Goal: Transaction & Acquisition: Obtain resource

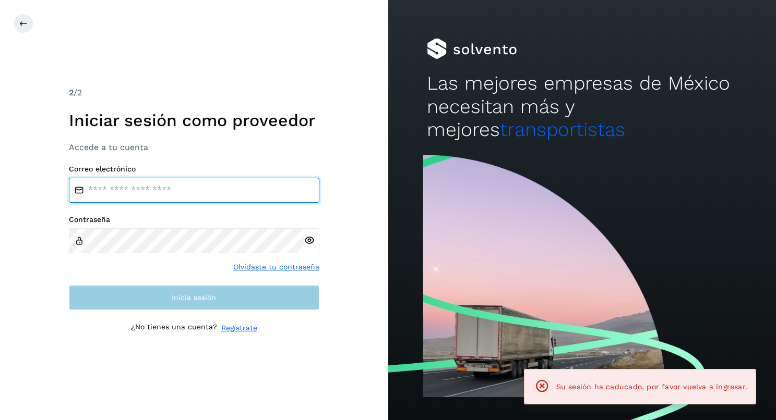
type input "**********"
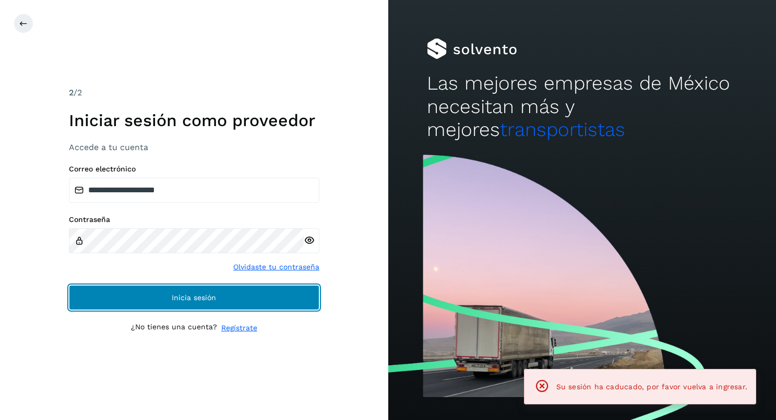
click at [101, 287] on button "Inicia sesión" at bounding box center [194, 297] width 250 height 25
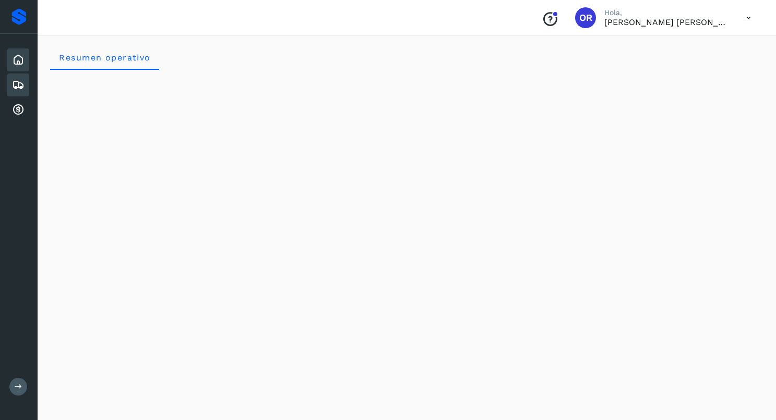
click at [20, 83] on icon at bounding box center [18, 85] width 13 height 13
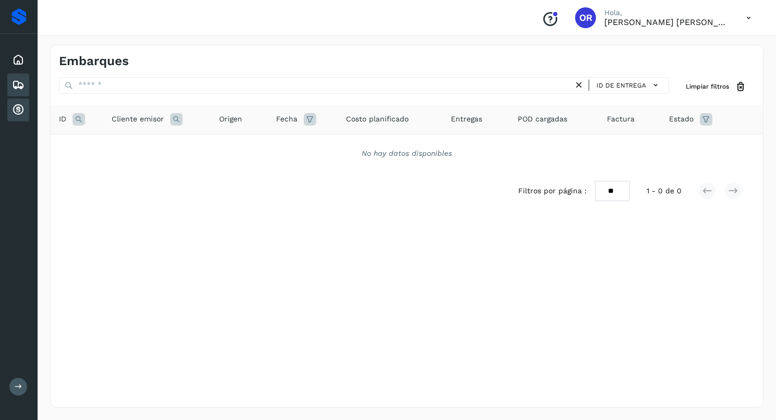
click at [22, 103] on div "Cuentas por cobrar" at bounding box center [18, 110] width 22 height 23
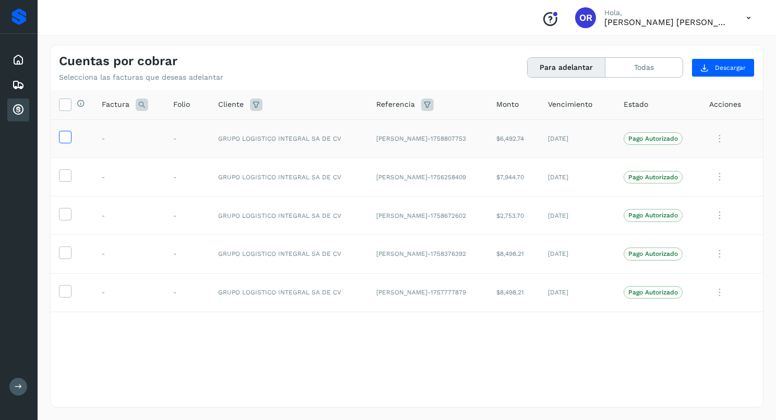
click at [68, 136] on icon at bounding box center [64, 136] width 11 height 11
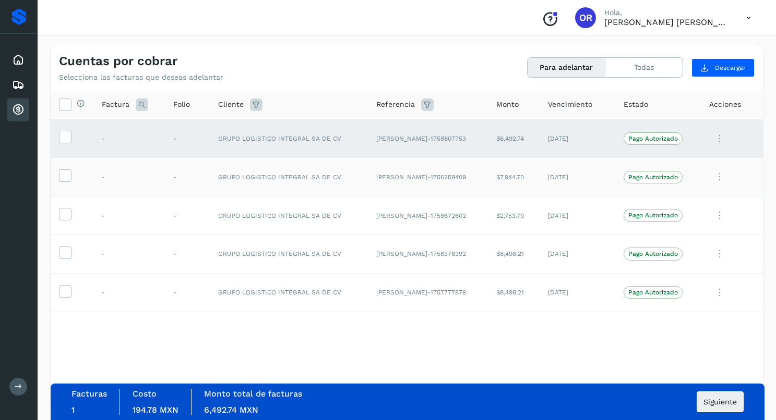
click at [67, 166] on td at bounding box center [72, 177] width 43 height 39
click at [65, 174] on icon at bounding box center [64, 175] width 11 height 11
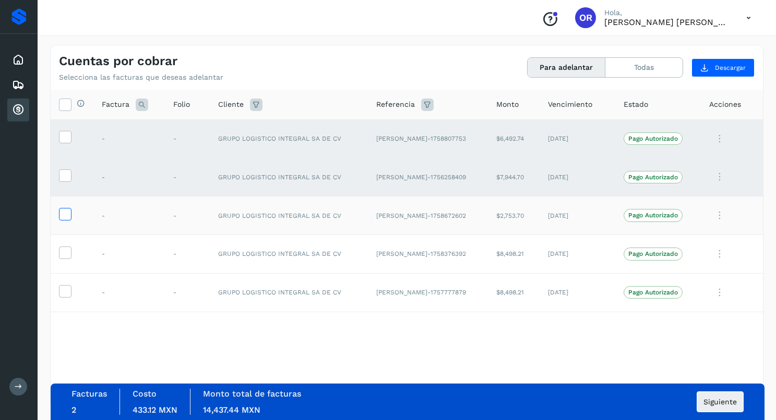
click at [66, 213] on icon at bounding box center [64, 213] width 11 height 11
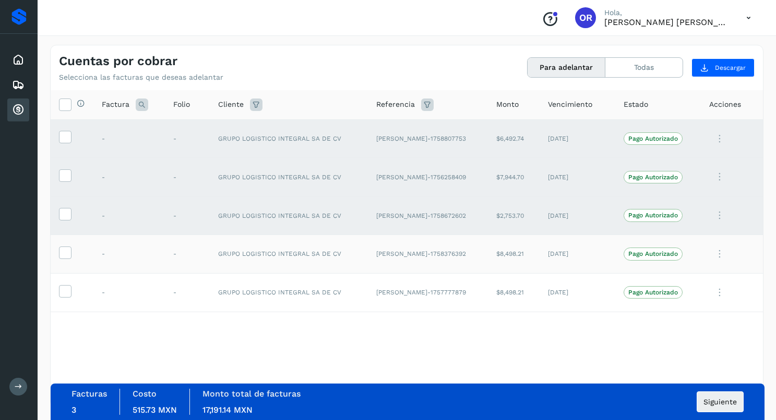
click at [63, 245] on td at bounding box center [72, 254] width 43 height 39
click at [63, 256] on icon at bounding box center [64, 252] width 11 height 11
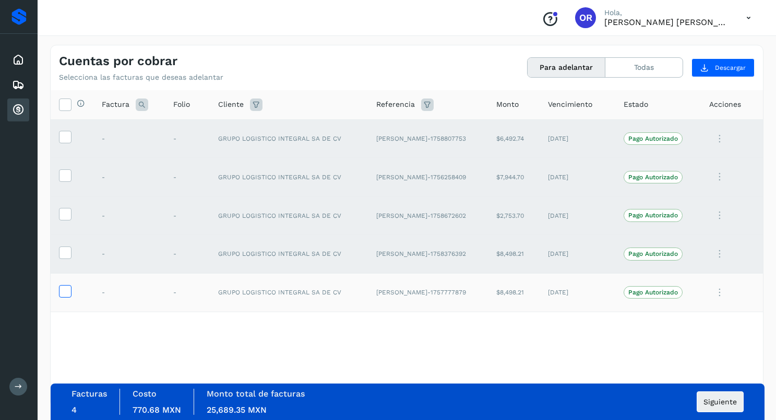
click at [63, 293] on icon at bounding box center [64, 290] width 11 height 11
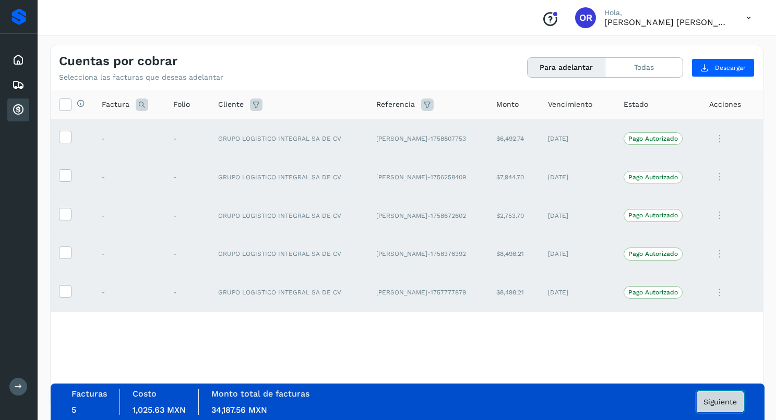
click at [725, 410] on button "Siguiente" at bounding box center [719, 402] width 47 height 21
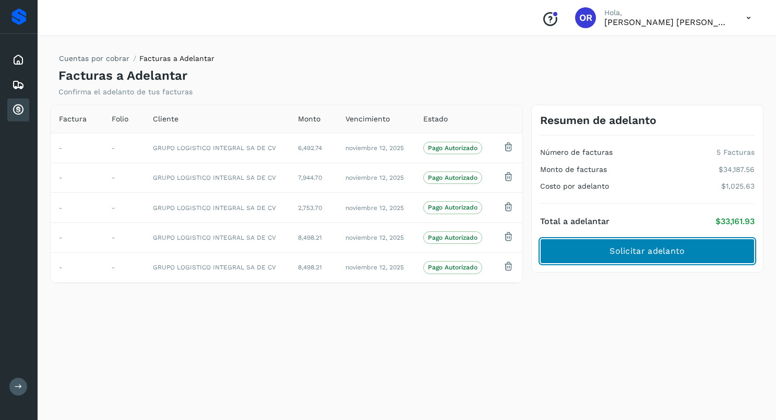
click at [667, 254] on span "Solicitar adelanto" at bounding box center [646, 251] width 75 height 11
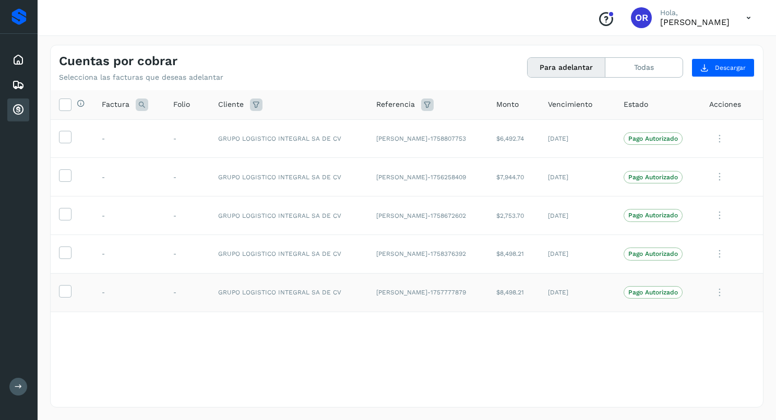
click at [57, 293] on td at bounding box center [72, 292] width 43 height 39
click at [68, 294] on icon at bounding box center [64, 290] width 11 height 11
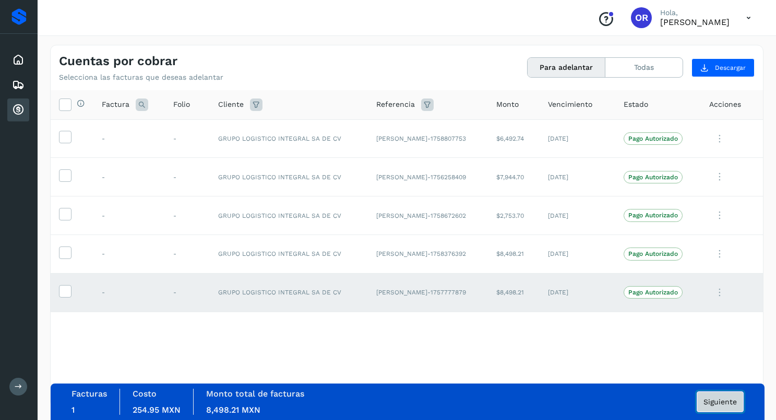
click at [699, 404] on button "Siguiente" at bounding box center [719, 402] width 47 height 21
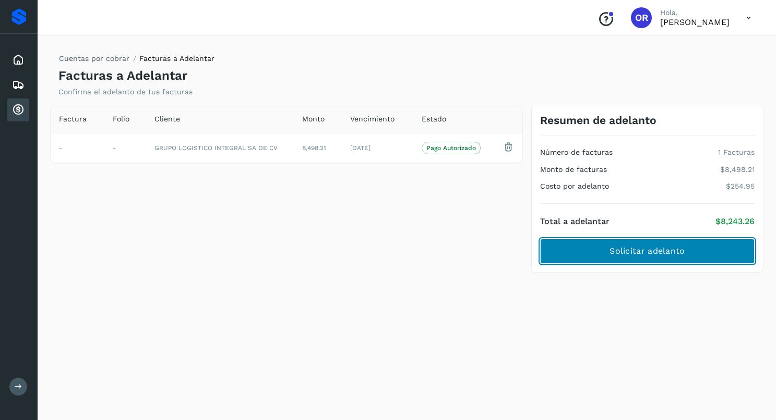
click at [668, 262] on button "Solicitar adelanto" at bounding box center [647, 251] width 214 height 25
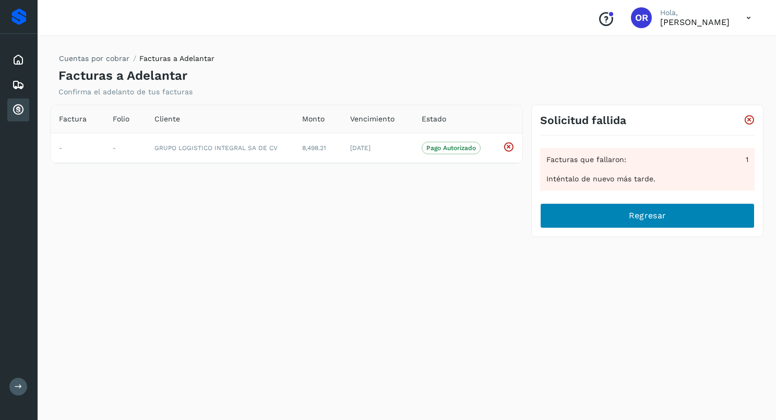
click at [668, 262] on div "Cuentas por cobrar Facturas a Adelantar Facturas a Adelantar Confirma el adelan…" at bounding box center [406, 226] width 713 height 363
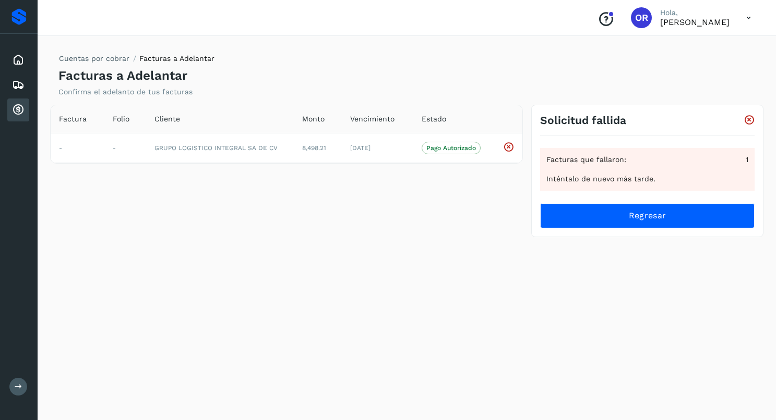
click at [664, 235] on div "Solicitud fallida Facturas que fallaron: 1 Inténtalo de nuevo más tarde. Regres…" at bounding box center [647, 171] width 232 height 133
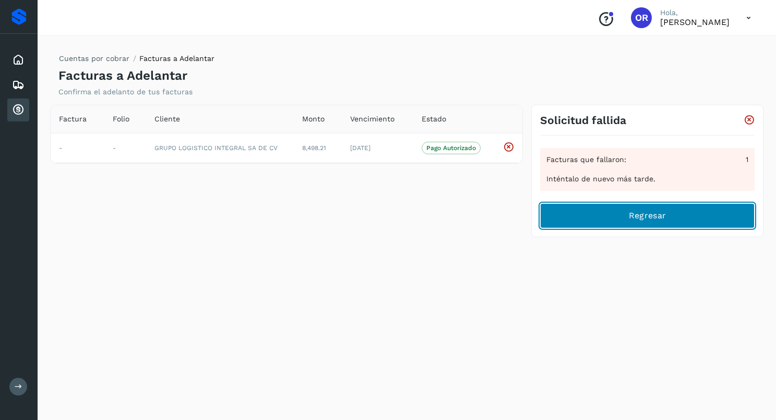
click at [657, 218] on span "Regresar" at bounding box center [647, 215] width 37 height 11
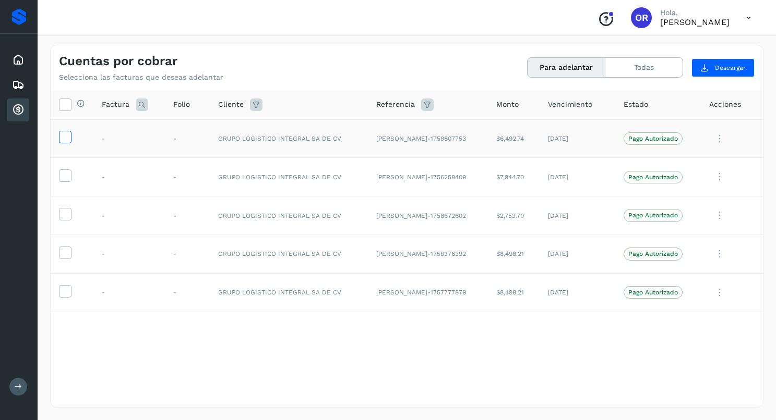
click at [59, 131] on label at bounding box center [65, 137] width 13 height 13
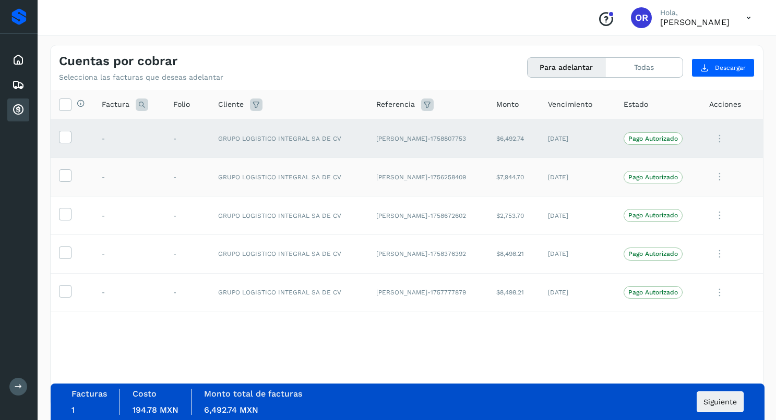
click at [60, 166] on td at bounding box center [72, 177] width 43 height 39
click at [60, 172] on icon at bounding box center [64, 175] width 11 height 11
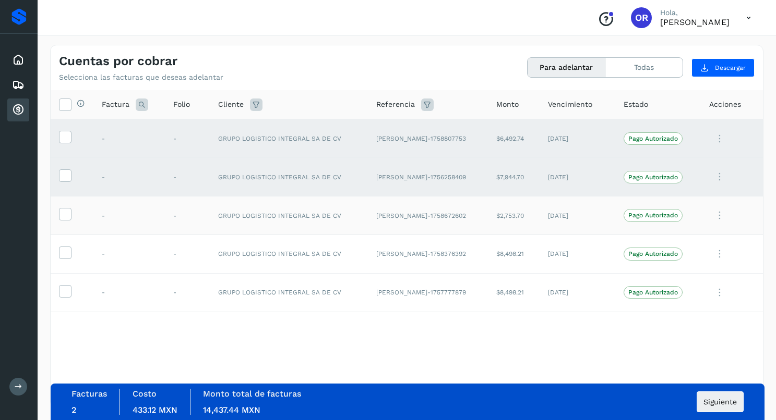
click at [61, 204] on td at bounding box center [72, 216] width 43 height 39
click at [69, 223] on td at bounding box center [72, 216] width 43 height 39
click at [67, 215] on icon at bounding box center [64, 213] width 11 height 11
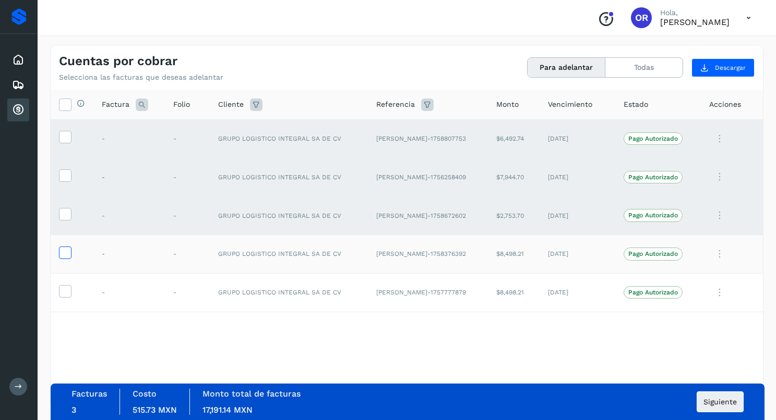
click at [65, 249] on icon at bounding box center [64, 252] width 11 height 11
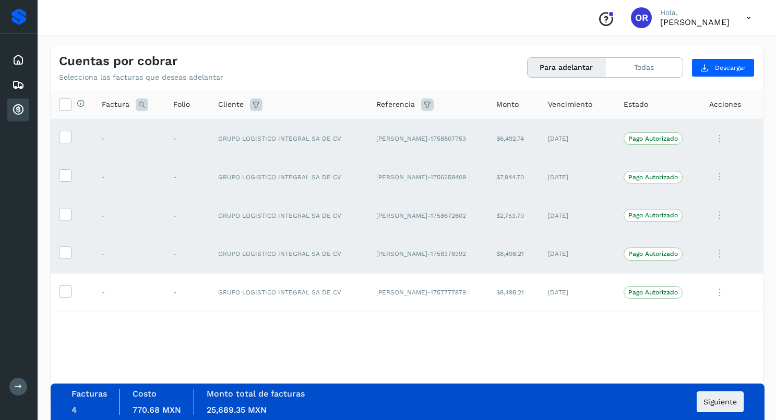
click at [65, 267] on td at bounding box center [72, 254] width 43 height 39
click at [61, 285] on label at bounding box center [65, 291] width 13 height 13
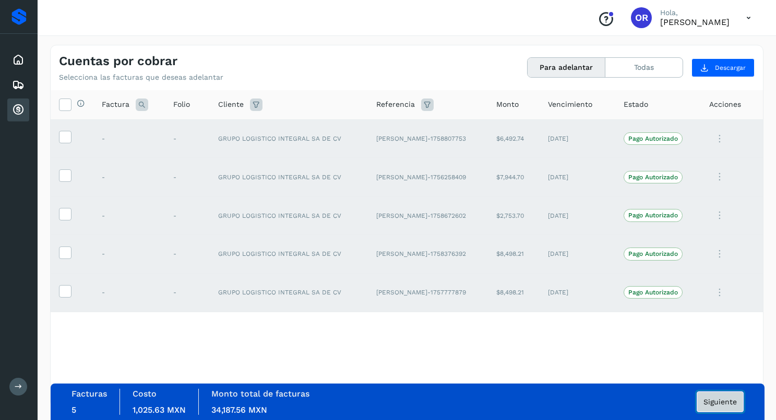
click at [741, 401] on button "Siguiente" at bounding box center [719, 402] width 47 height 21
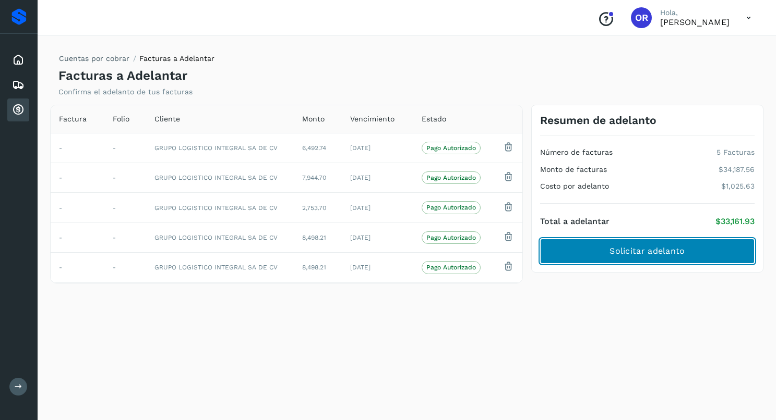
click at [630, 263] on button "Solicitar adelanto" at bounding box center [647, 251] width 214 height 25
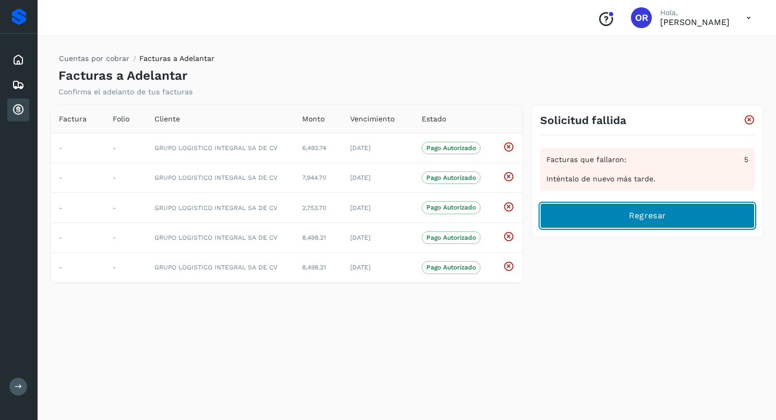
click at [646, 222] on button "Regresar" at bounding box center [647, 215] width 214 height 25
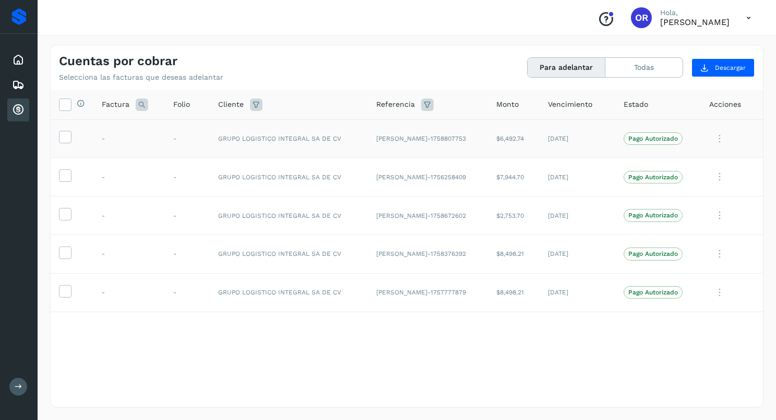
click at [66, 147] on td at bounding box center [72, 138] width 43 height 39
click at [66, 141] on icon at bounding box center [64, 136] width 11 height 11
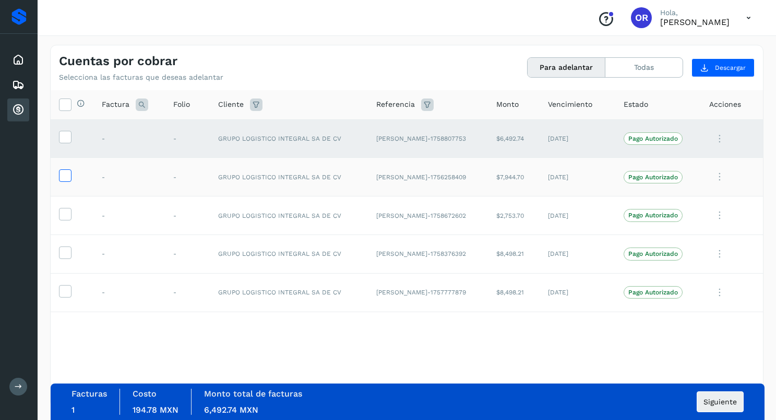
click at [64, 173] on icon at bounding box center [64, 175] width 11 height 11
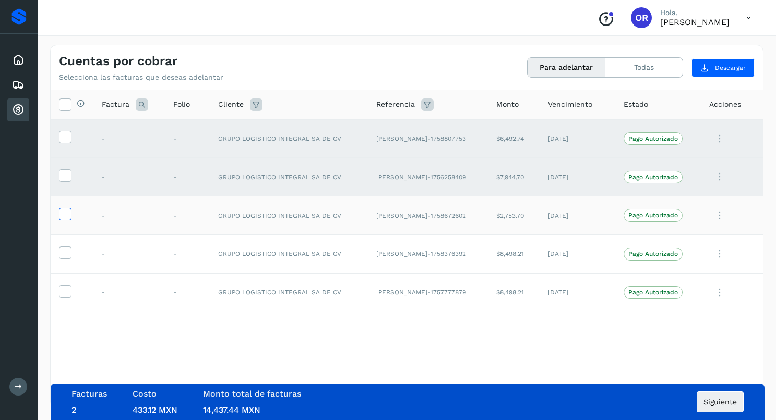
click at [61, 212] on icon at bounding box center [64, 213] width 11 height 11
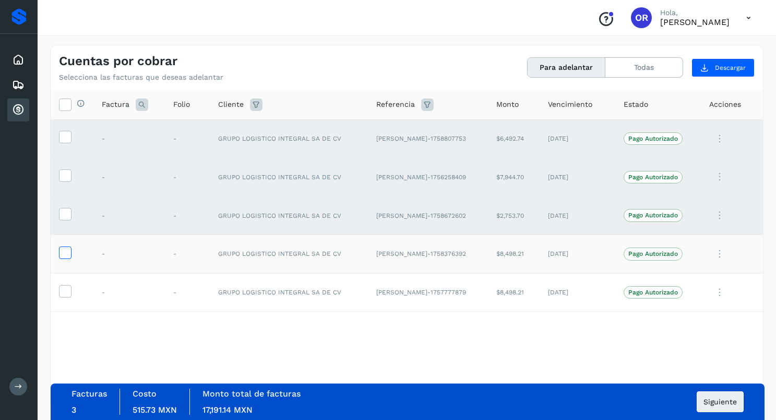
click at [65, 256] on icon at bounding box center [64, 252] width 11 height 11
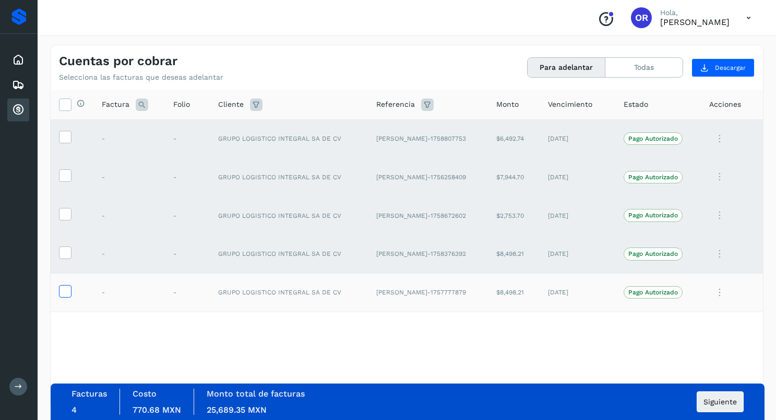
click at [63, 289] on icon at bounding box center [64, 290] width 11 height 11
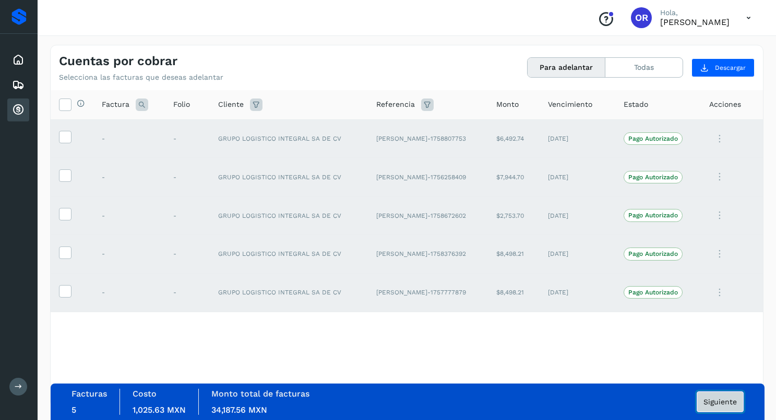
click at [701, 407] on button "Siguiente" at bounding box center [719, 402] width 47 height 21
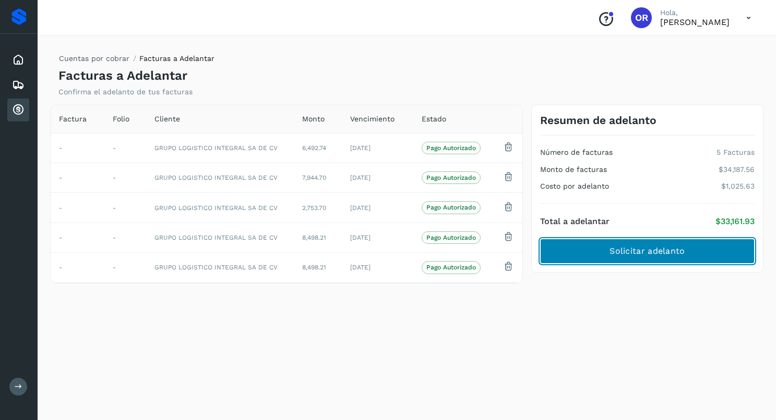
click at [654, 256] on span "Solicitar adelanto" at bounding box center [646, 251] width 75 height 11
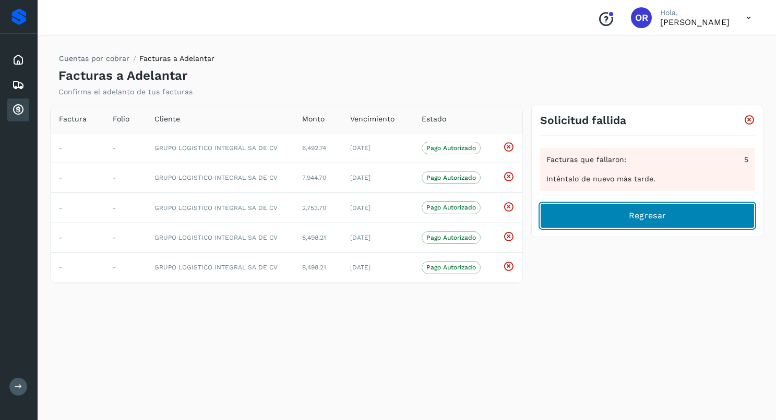
click at [651, 224] on button "Regresar" at bounding box center [647, 215] width 214 height 25
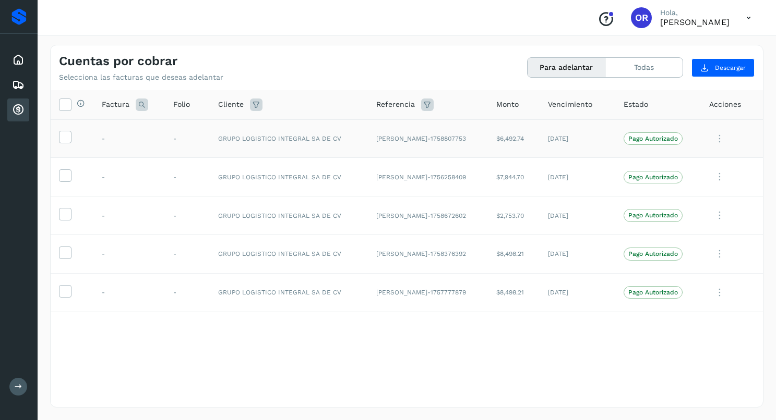
click at [66, 147] on td at bounding box center [72, 138] width 43 height 39
click at [65, 139] on icon at bounding box center [64, 136] width 11 height 11
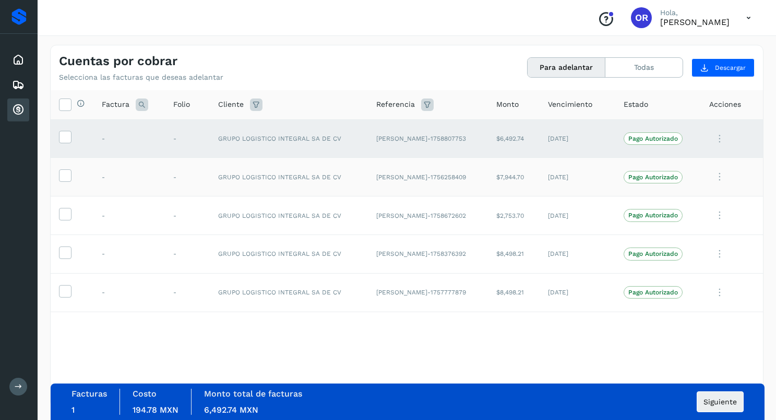
click at [63, 168] on td at bounding box center [72, 177] width 43 height 39
click at [63, 174] on icon at bounding box center [64, 175] width 11 height 11
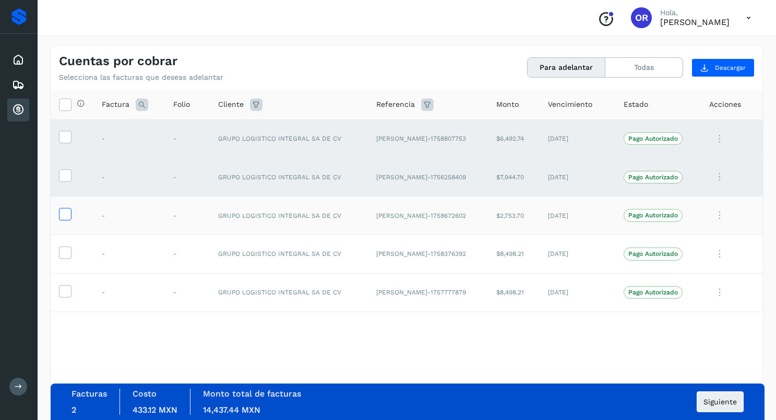
click at [65, 212] on icon at bounding box center [64, 213] width 11 height 11
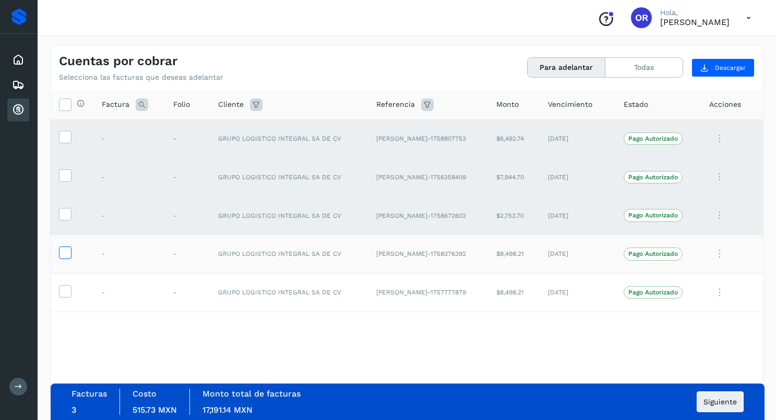
click at [65, 252] on icon at bounding box center [64, 252] width 11 height 11
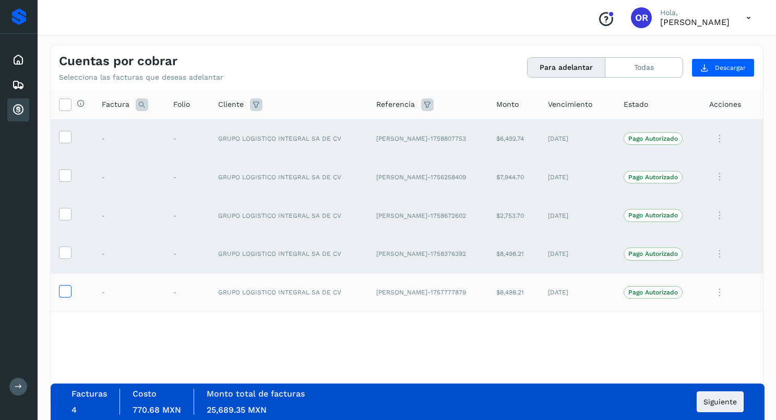
click at [63, 290] on icon at bounding box center [64, 290] width 11 height 11
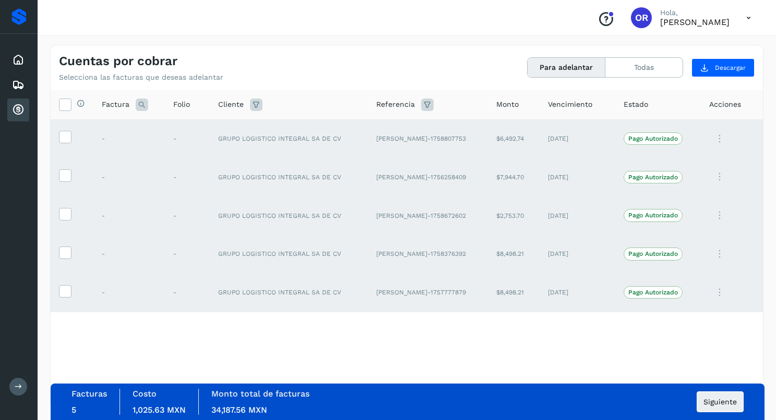
click at [720, 391] on div "Facturas 5 Costo 1,025.63 MXN Monto total de facturas 34,187.56 MXN Siguiente" at bounding box center [407, 402] width 672 height 26
click at [718, 400] on span "Siguiente" at bounding box center [719, 402] width 33 height 7
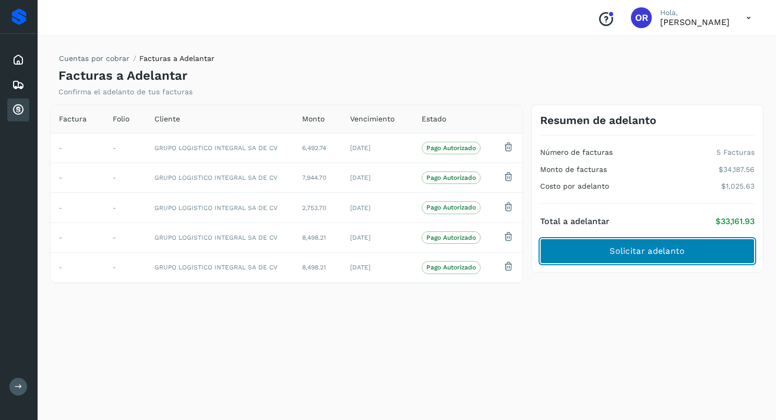
click at [688, 261] on button "Solicitar adelanto" at bounding box center [647, 251] width 214 height 25
